Goal: Share content: Share content

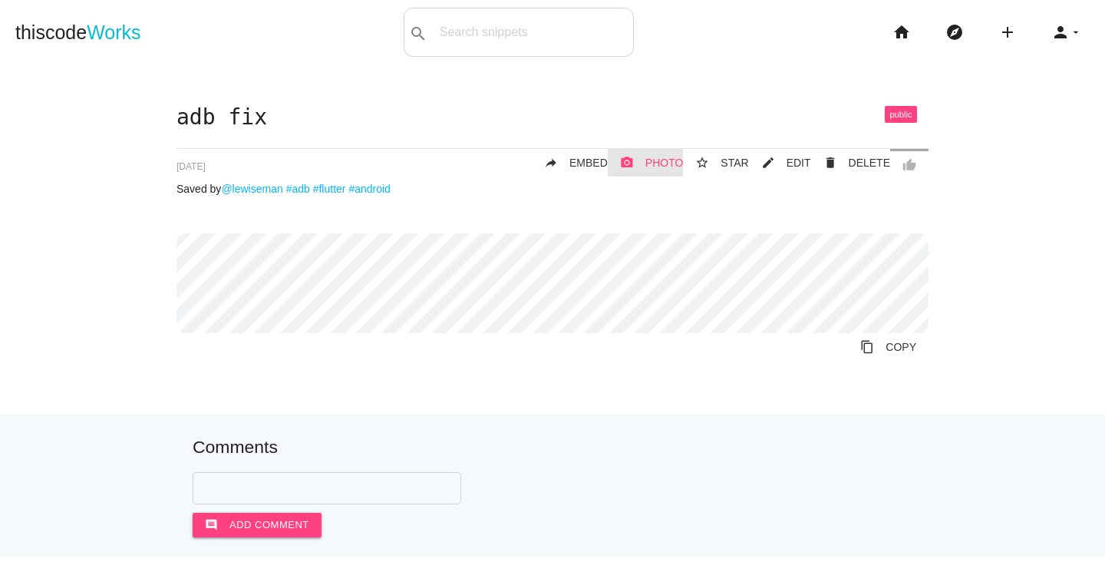
click at [662, 166] on span "PHOTO" at bounding box center [664, 163] width 38 height 12
click at [591, 160] on span "EMBED" at bounding box center [588, 163] width 38 height 12
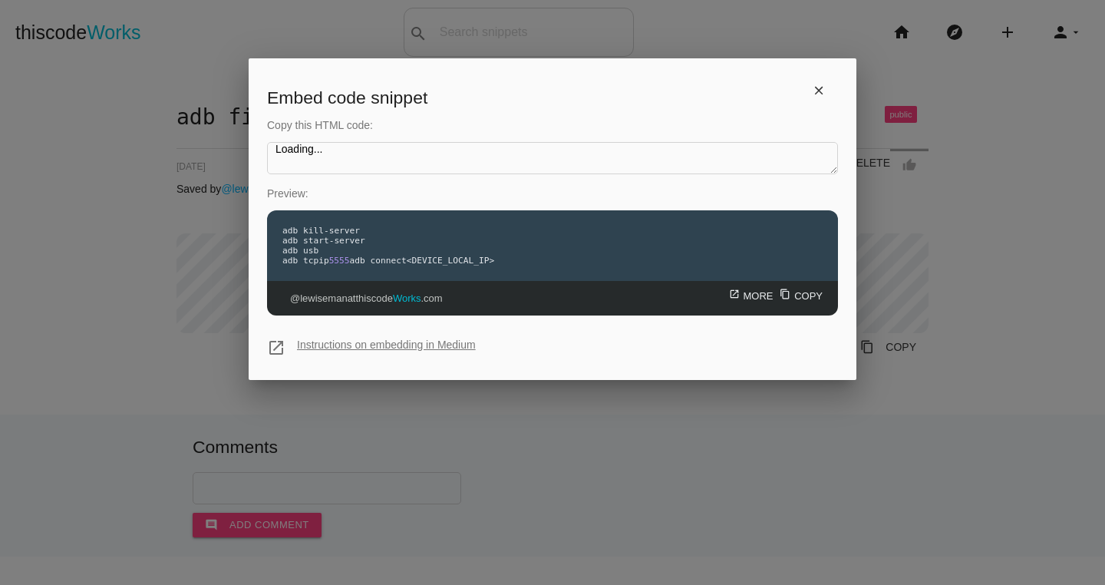
type textarea "<iframe src="[URL][DOMAIN_NAME]" style="width: 100%; height: 151px;" frameborde…"
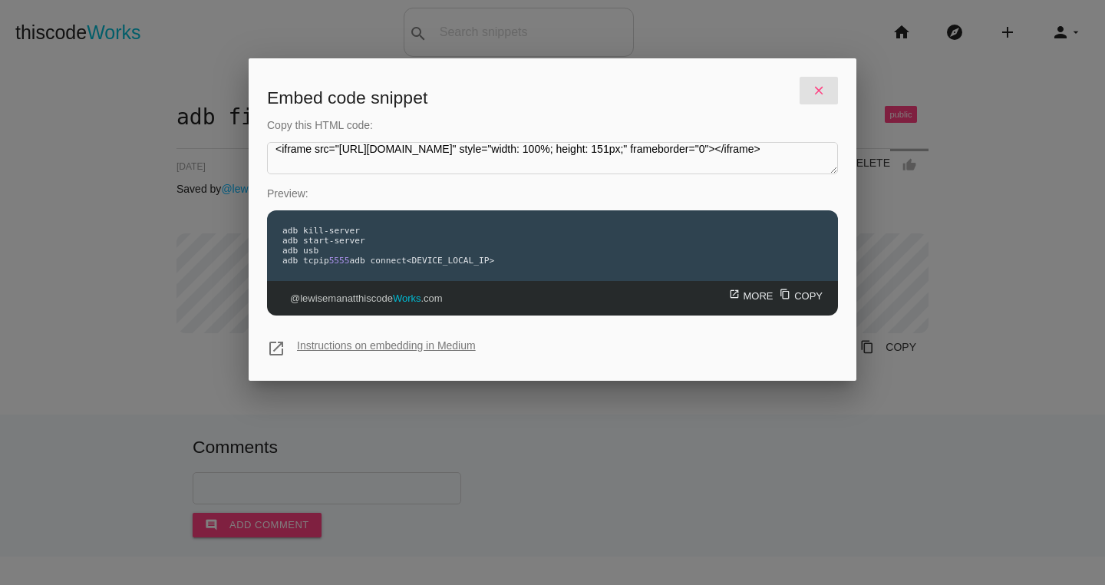
click at [819, 86] on icon "close" at bounding box center [819, 91] width 14 height 28
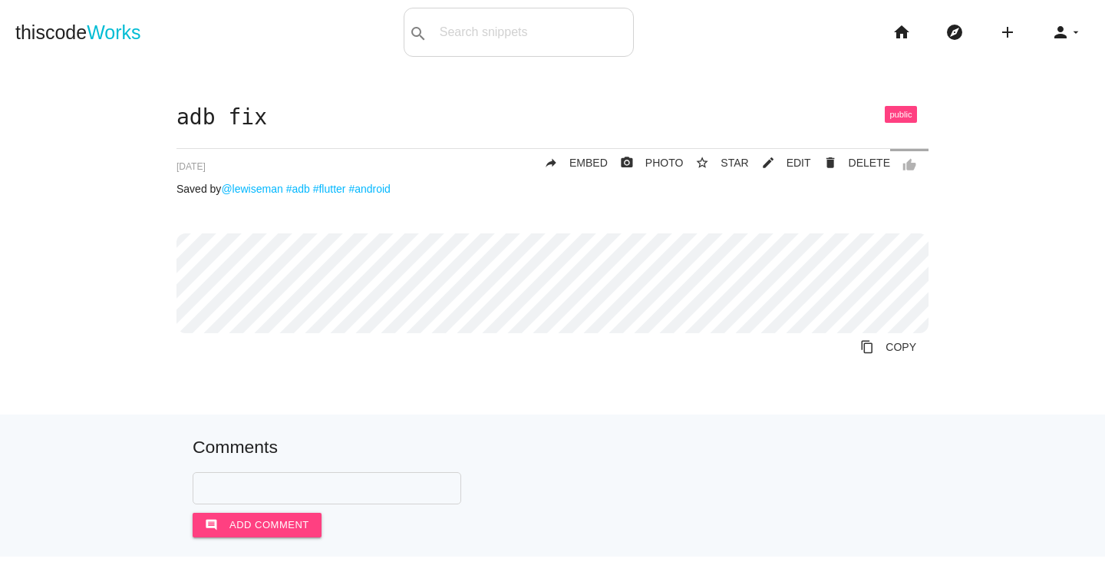
click at [808, 26] on div "thiscode Works search All: All: Code: Title: Tag: All: Code: Title: Tag: search…" at bounding box center [552, 32] width 1105 height 49
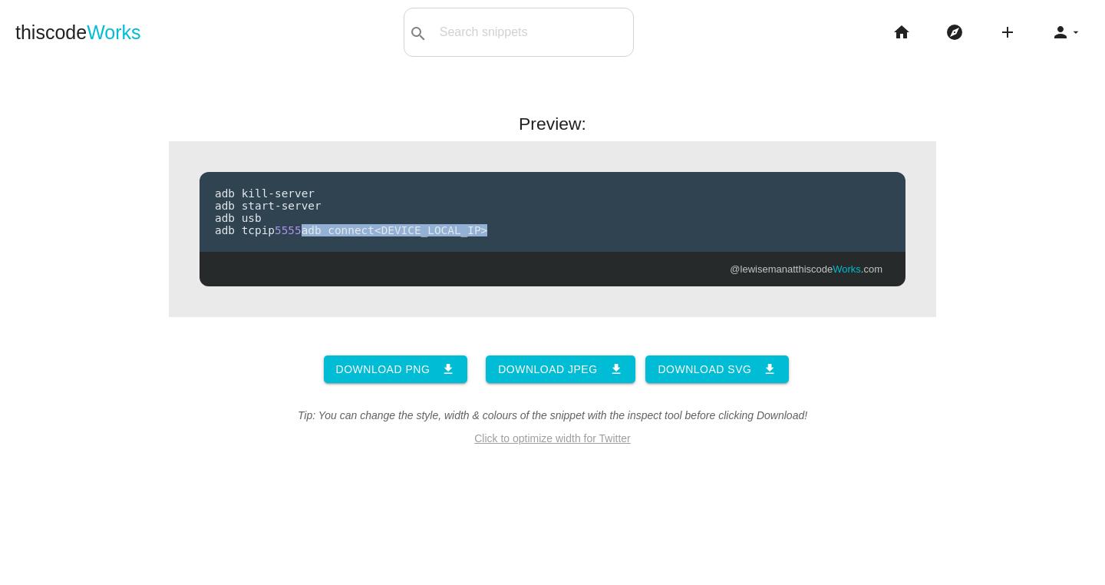
drag, startPoint x: 457, startPoint y: 233, endPoint x: 368, endPoint y: 252, distance: 91.0
click at [368, 252] on pre "adb kill - server adb start - server adb usb adb tcpip 5555 adb connect < DEVIC…" at bounding box center [552, 212] width 706 height 80
click at [417, 252] on pre "adb kill - server adb start - server adb usb adb tcpip 5555 adb connect < DEVIC…" at bounding box center [552, 212] width 706 height 80
